Goal: Task Accomplishment & Management: Manage account settings

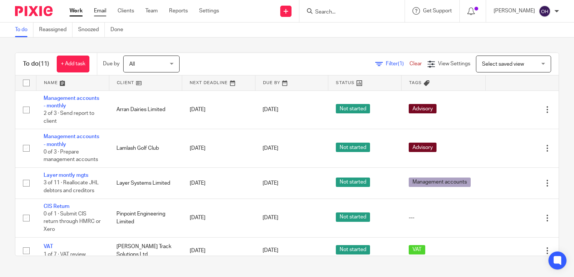
click at [99, 11] on link "Email" at bounding box center [100, 11] width 12 height 8
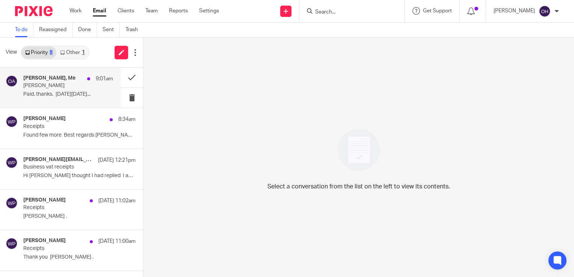
click at [57, 85] on p "[PERSON_NAME]" at bounding box center [59, 86] width 72 height 6
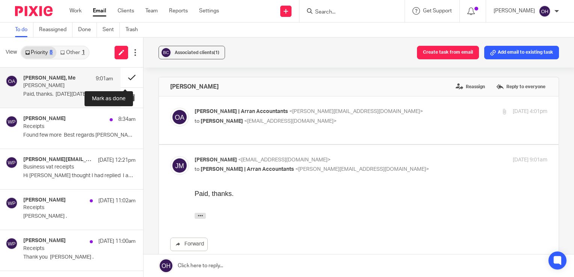
click at [121, 75] on button at bounding box center [132, 78] width 23 height 20
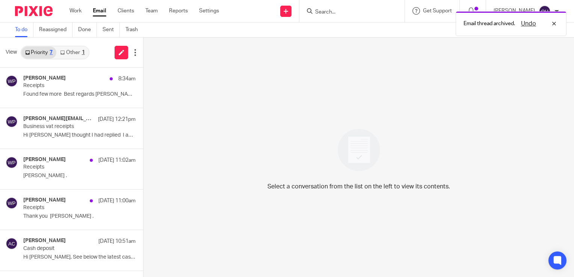
click at [66, 53] on link "Other 1" at bounding box center [72, 53] width 32 height 12
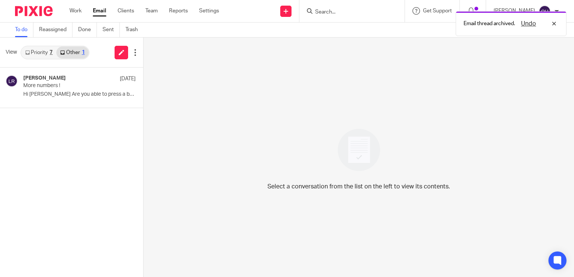
click at [44, 52] on link "Priority 7" at bounding box center [38, 53] width 35 height 12
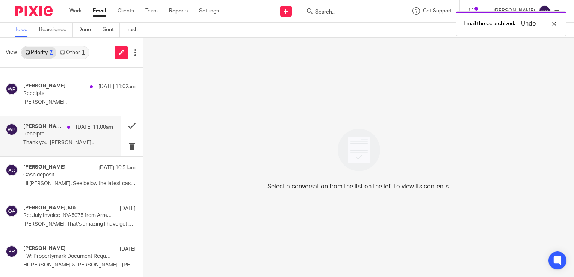
scroll to position [75, 0]
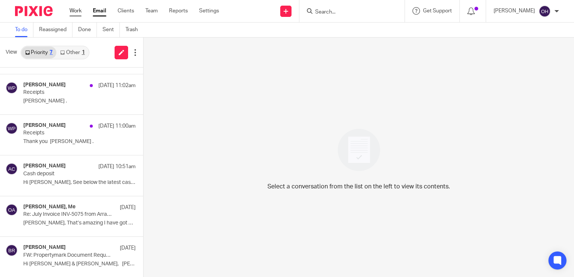
click at [78, 12] on link "Work" at bounding box center [75, 11] width 12 height 8
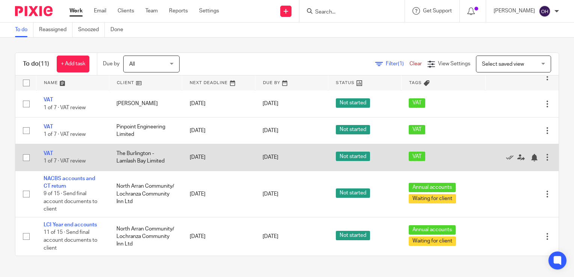
scroll to position [210, 0]
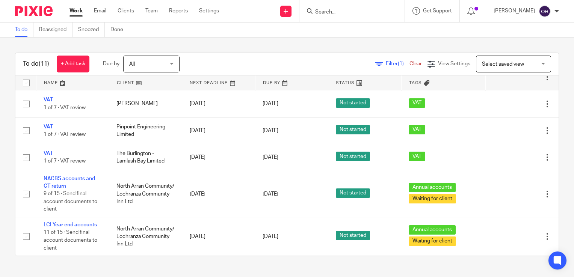
click at [95, 5] on div "Work Email Clients Team Reports Settings Work Email Clients Team Reports Settin…" at bounding box center [146, 11] width 168 height 22
click at [100, 8] on link "Email" at bounding box center [100, 11] width 12 height 8
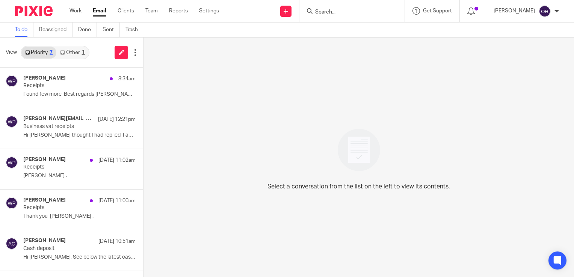
click at [93, 50] on div "View Priority 7 Other 1" at bounding box center [71, 53] width 143 height 30
click at [71, 9] on link "Work" at bounding box center [75, 11] width 12 height 8
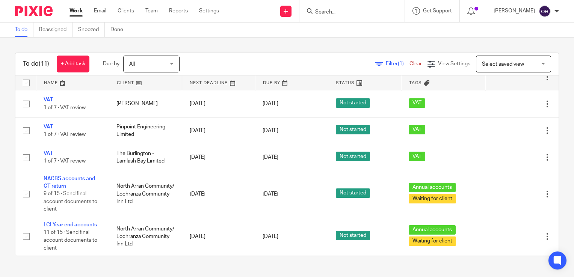
scroll to position [210, 0]
click at [97, 11] on link "Email" at bounding box center [100, 11] width 12 height 8
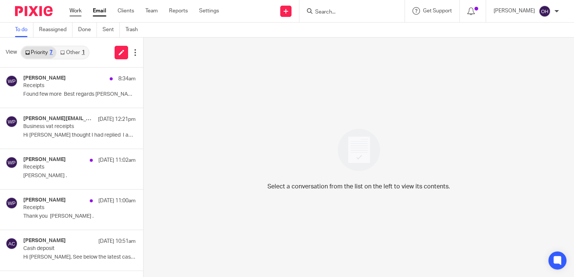
click at [72, 8] on link "Work" at bounding box center [75, 11] width 12 height 8
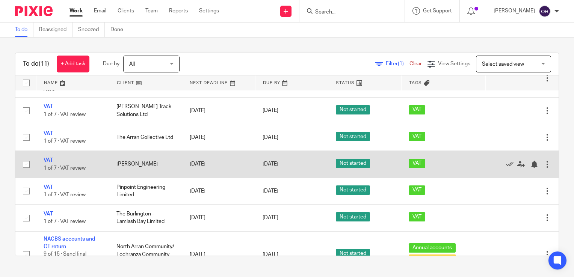
scroll to position [135, 0]
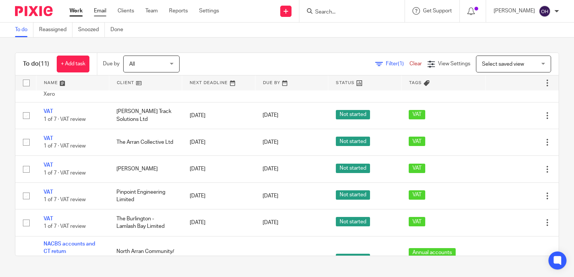
click at [98, 12] on link "Email" at bounding box center [100, 11] width 12 height 8
